Goal: Task Accomplishment & Management: Manage account settings

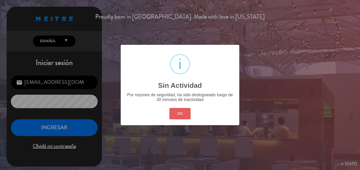
click at [184, 112] on button "OK" at bounding box center [180, 113] width 21 height 11
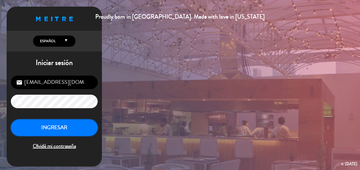
click at [62, 125] on button "INGRESAR" at bounding box center [54, 127] width 87 height 17
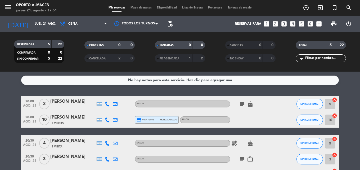
click at [243, 103] on icon "subject" at bounding box center [242, 104] width 6 height 6
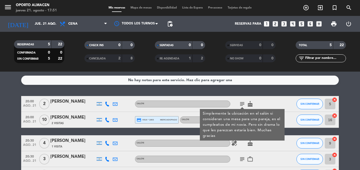
click at [273, 101] on div "subject Simplemente la ubicación en el salón si consideran una mesa para una pa…" at bounding box center [255, 104] width 48 height 16
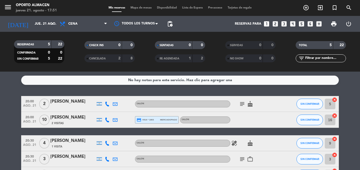
scroll to position [27, 0]
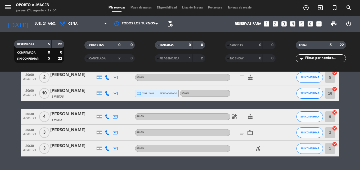
click at [235, 118] on icon "healing" at bounding box center [234, 116] width 6 height 6
click at [251, 117] on icon "cake" at bounding box center [250, 116] width 6 height 6
click at [241, 134] on icon "subject" at bounding box center [242, 132] width 6 height 6
click at [252, 132] on icon "work_outline" at bounding box center [250, 132] width 6 height 6
click at [259, 148] on icon "accessible_forward" at bounding box center [258, 148] width 6 height 6
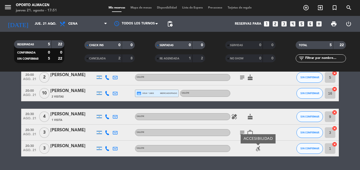
click at [275, 150] on div "accessible_forward ACCESIBILIDAD" at bounding box center [255, 148] width 48 height 16
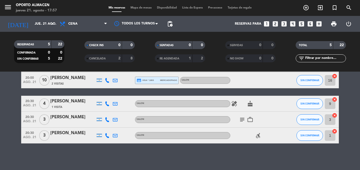
scroll to position [13, 0]
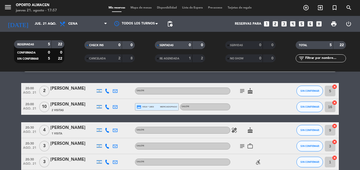
click at [243, 145] on icon "subject" at bounding box center [242, 146] width 6 height 6
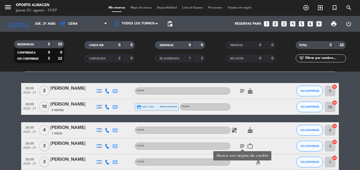
click at [243, 145] on icon "subject" at bounding box center [242, 146] width 6 height 6
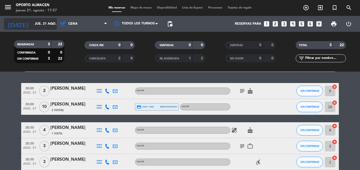
click at [38, 21] on input "jue. 21 ago." at bounding box center [54, 23] width 45 height 9
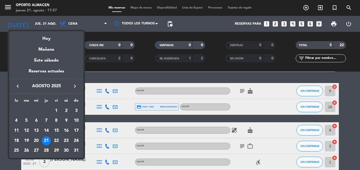
click at [57, 139] on div "22" at bounding box center [56, 140] width 9 height 9
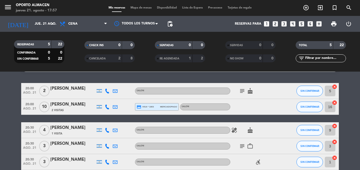
type input "vie. 22 ago."
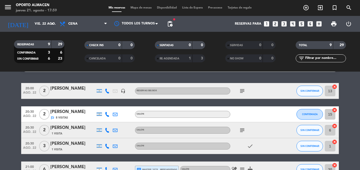
click at [255, 114] on div at bounding box center [255, 114] width 48 height 16
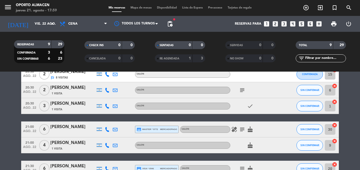
scroll to position [125, 0]
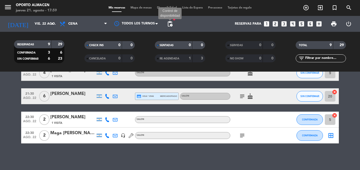
click at [171, 22] on span "pending_actions" at bounding box center [170, 24] width 6 height 6
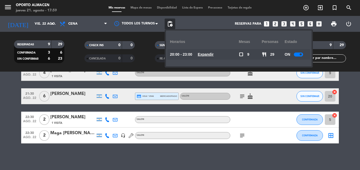
click at [213, 54] on u "Expandir" at bounding box center [206, 54] width 16 height 4
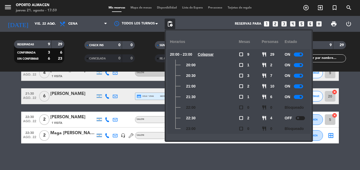
click at [269, 163] on div "No hay notas para este servicio. Haz clic para agregar una 20:00 [DATE] 2 [PERS…" at bounding box center [180, 121] width 360 height 98
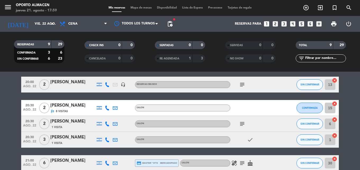
scroll to position [0, 0]
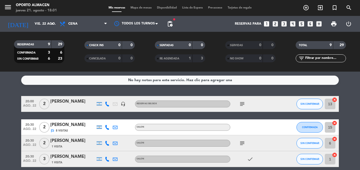
click at [243, 103] on icon "subject" at bounding box center [242, 104] width 6 height 6
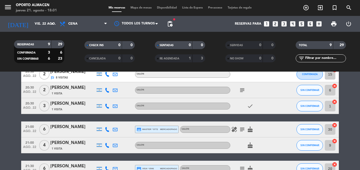
click at [243, 90] on icon "subject" at bounding box center [242, 90] width 6 height 6
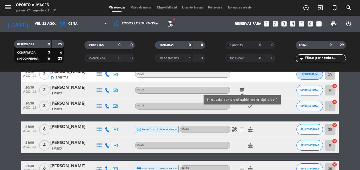
click at [259, 88] on div "subject Si puede ser en el salón pero del piso 1" at bounding box center [255, 90] width 48 height 16
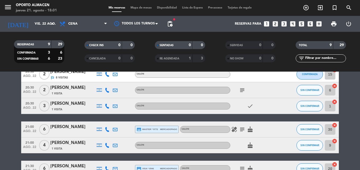
click at [241, 91] on icon "subject" at bounding box center [242, 90] width 6 height 6
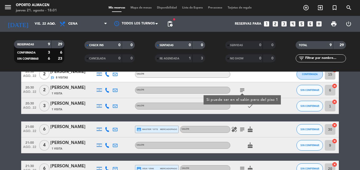
click at [255, 89] on div "subject Si puede ser en el salón pero del piso 1" at bounding box center [255, 90] width 48 height 16
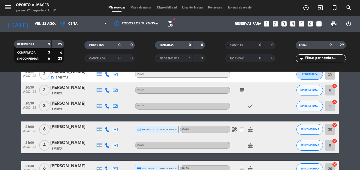
click at [242, 90] on icon "subject" at bounding box center [242, 90] width 6 height 6
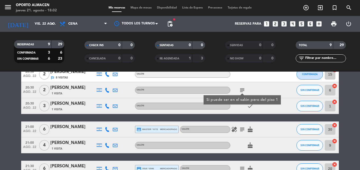
click at [256, 90] on div "subject Si puede ser en el salón pero del piso 1" at bounding box center [255, 90] width 48 height 16
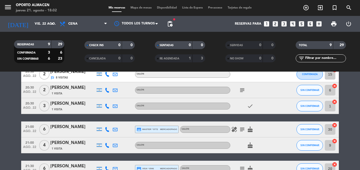
click at [244, 87] on icon "subject" at bounding box center [242, 90] width 6 height 6
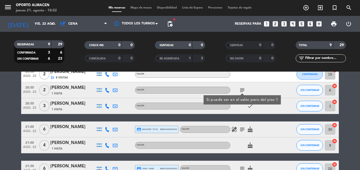
click at [257, 87] on div "subject Si puede ser en el salón pero del piso 1" at bounding box center [255, 90] width 48 height 16
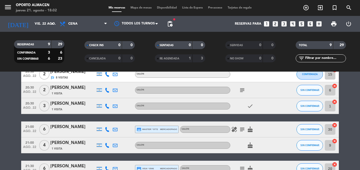
click at [245, 88] on icon "subject" at bounding box center [242, 90] width 6 height 6
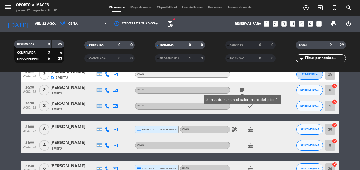
click at [253, 91] on div "subject Si puede ser en el salón pero del piso 1" at bounding box center [255, 90] width 48 height 16
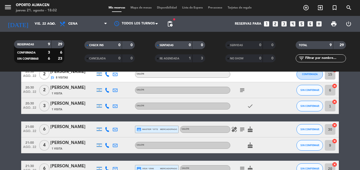
click at [241, 130] on icon "subject" at bounding box center [242, 129] width 6 height 6
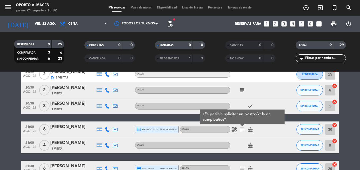
click at [259, 133] on div "healing subject ¿Es posible solicitar un postre/vela de cumpleaños? cake" at bounding box center [255, 129] width 48 height 16
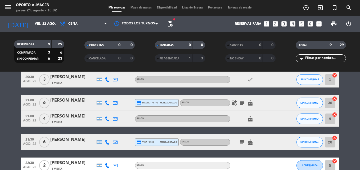
scroll to position [106, 0]
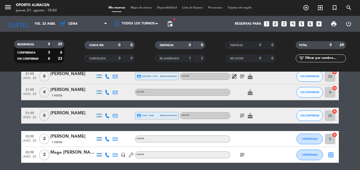
click at [240, 114] on icon "subject" at bounding box center [242, 115] width 6 height 6
click at [244, 154] on icon "subject" at bounding box center [242, 155] width 6 height 6
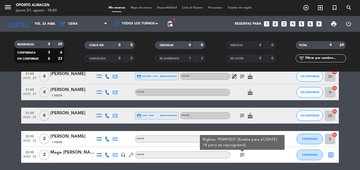
scroll to position [125, 0]
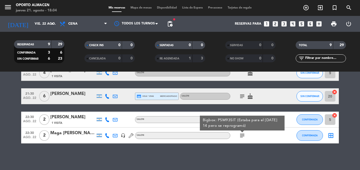
click at [141, 5] on div "menu Oporto Almacen [DATE] 21. agosto - 18:04 Mis reservas Mapa de mesas Dispon…" at bounding box center [180, 8] width 360 height 16
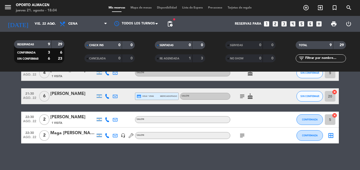
click at [134, 8] on span "Mapa de mesas" at bounding box center [141, 7] width 27 height 3
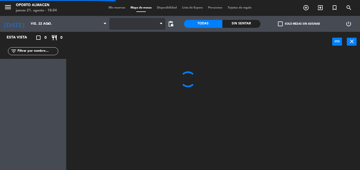
click at [135, 25] on span at bounding box center [137, 24] width 56 height 12
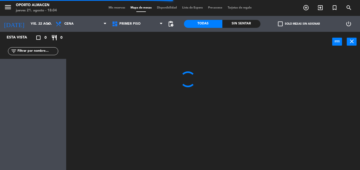
click at [140, 23] on span "Primer Piso" at bounding box center [130, 24] width 21 height 4
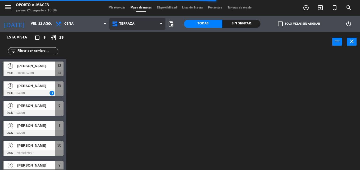
click at [134, 58] on ng-component "menu Oporto Almacen [DATE] 21. agosto - 18:04 Mis reservas Mapa de mesas Dispon…" at bounding box center [180, 85] width 360 height 170
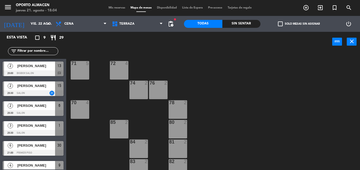
click at [76, 75] on div "71 5" at bounding box center [80, 70] width 19 height 19
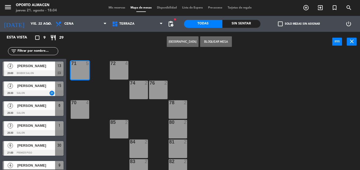
click at [118, 71] on div "72 4" at bounding box center [119, 70] width 19 height 19
click at [214, 43] on button "Bloquear Mesa" at bounding box center [216, 41] width 32 height 11
click at [139, 89] on div "74 2" at bounding box center [139, 90] width 19 height 19
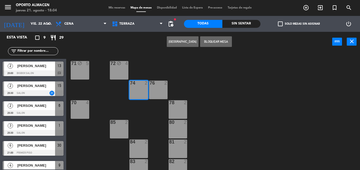
click at [162, 89] on div "76 2" at bounding box center [158, 90] width 19 height 19
click at [209, 40] on button "Bloquear Mesa" at bounding box center [216, 41] width 32 height 11
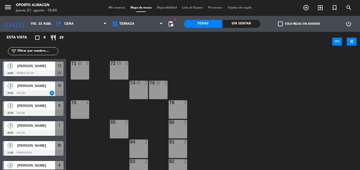
click at [180, 101] on div at bounding box center [178, 102] width 9 height 5
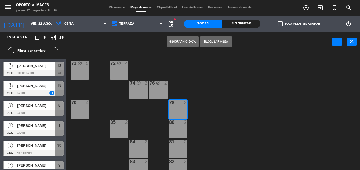
drag, startPoint x: 186, startPoint y: 131, endPoint x: 183, endPoint y: 141, distance: 9.6
click at [185, 132] on div "80 2" at bounding box center [178, 129] width 19 height 19
click at [182, 151] on div "81 2" at bounding box center [178, 148] width 19 height 19
click at [185, 162] on div "2" at bounding box center [185, 161] width 3 height 5
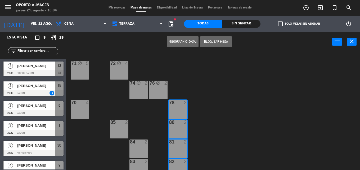
click at [216, 43] on button "Bloquear Mesa" at bounding box center [216, 41] width 32 height 11
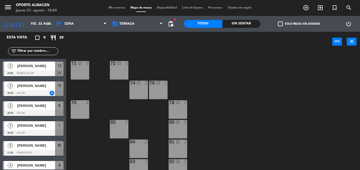
scroll to position [8, 0]
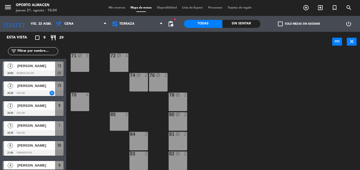
drag, startPoint x: 147, startPoint y: 160, endPoint x: 142, endPoint y: 157, distance: 5.8
click at [146, 160] on div "83 2" at bounding box center [139, 160] width 19 height 19
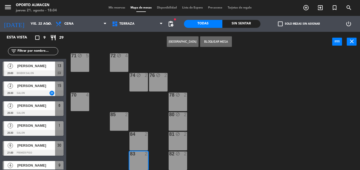
click at [139, 138] on div "84 2" at bounding box center [139, 141] width 19 height 19
drag, startPoint x: 219, startPoint y: 42, endPoint x: 190, endPoint y: 67, distance: 38.9
click at [219, 43] on button "Bloquear Mesa" at bounding box center [216, 41] width 32 height 11
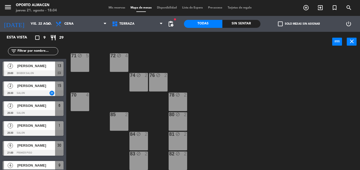
click at [118, 117] on div "85 2" at bounding box center [119, 114] width 19 height 5
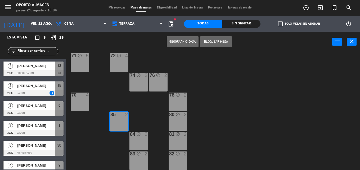
click at [70, 106] on div "71 block 5 72 block 4 74 block 2 76 block 2 70 4 78 block 2 80 block 2 85 2 81 …" at bounding box center [215, 111] width 290 height 118
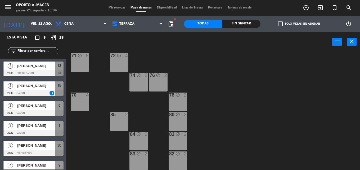
click at [78, 104] on div "70 4" at bounding box center [80, 101] width 19 height 19
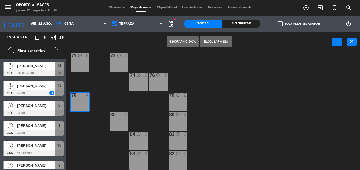
click at [122, 120] on div "85 2" at bounding box center [119, 121] width 19 height 19
click at [219, 41] on button "Bloquear Mesa" at bounding box center [216, 41] width 32 height 11
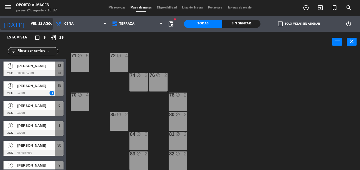
click at [37, 23] on input "vie. 22 ago." at bounding box center [50, 23] width 45 height 9
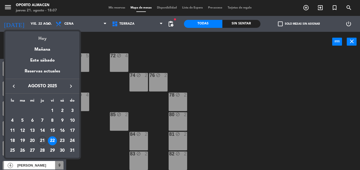
click at [46, 36] on div "Hoy" at bounding box center [42, 36] width 74 height 11
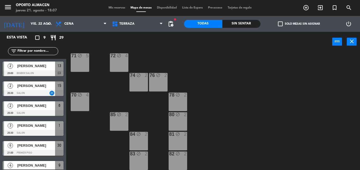
type input "jue. 21 ago."
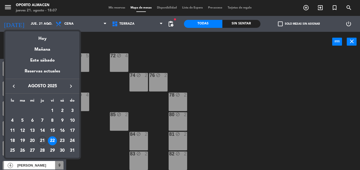
scroll to position [0, 0]
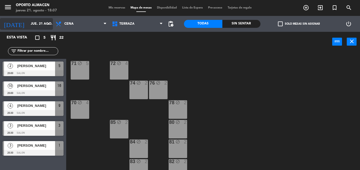
click at [34, 23] on input "jue. 21 ago." at bounding box center [50, 23] width 45 height 9
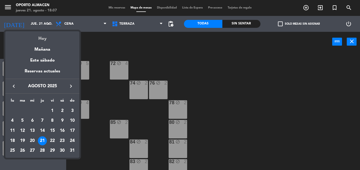
click at [41, 36] on div "Hoy" at bounding box center [42, 36] width 74 height 11
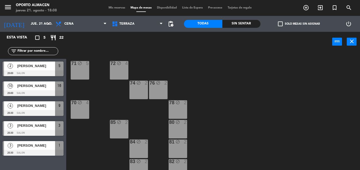
click at [120, 8] on span "Mis reservas" at bounding box center [117, 7] width 22 height 3
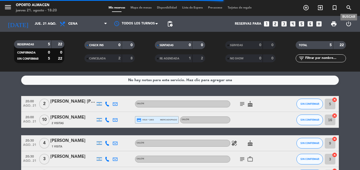
click at [350, 7] on icon "search" at bounding box center [349, 8] width 6 height 6
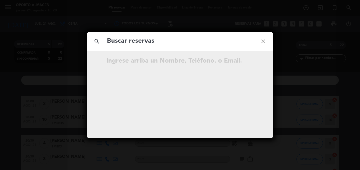
click at [197, 43] on input "text" at bounding box center [180, 41] width 147 height 11
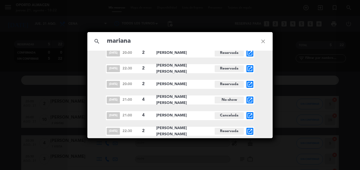
scroll to position [1802, 0]
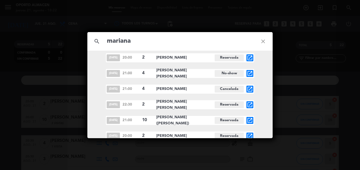
type input "mariana"
click at [263, 41] on icon "close" at bounding box center [263, 41] width 19 height 19
click at [266, 41] on icon "close" at bounding box center [263, 41] width 19 height 19
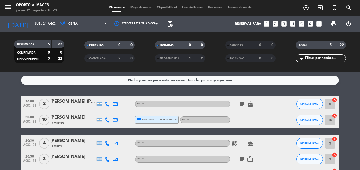
click at [107, 103] on icon at bounding box center [107, 104] width 5 height 5
click at [98, 97] on span "Copiar" at bounding box center [103, 95] width 11 height 6
click at [106, 118] on icon at bounding box center [107, 119] width 5 height 5
click at [103, 111] on span "Copiar" at bounding box center [101, 111] width 11 height 6
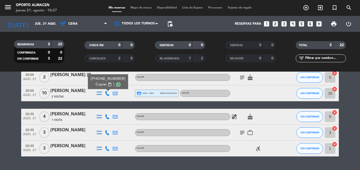
click at [107, 116] on icon at bounding box center [107, 116] width 5 height 5
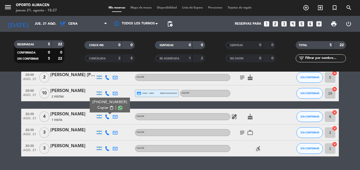
click at [103, 108] on span "Copiar" at bounding box center [103, 108] width 11 height 6
click at [105, 132] on icon at bounding box center [107, 132] width 5 height 5
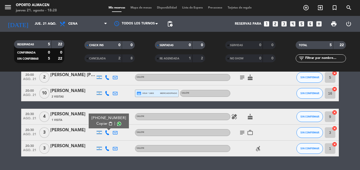
click at [103, 124] on span "Copiar" at bounding box center [101, 124] width 11 height 6
click at [107, 146] on icon at bounding box center [107, 148] width 5 height 5
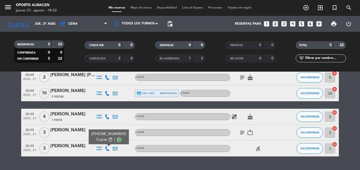
click at [103, 137] on span "Copiar" at bounding box center [101, 140] width 11 height 6
